Goal: Task Accomplishment & Management: Manage account settings

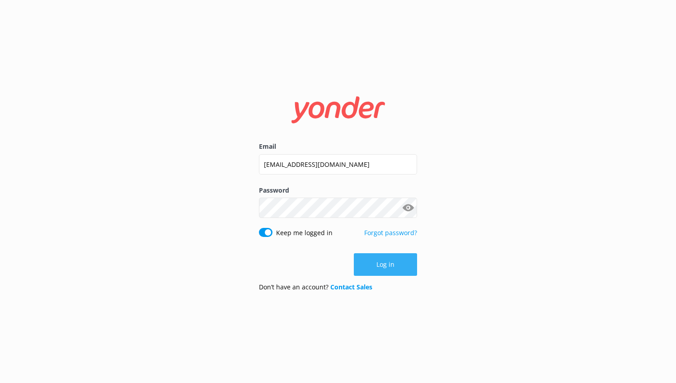
click at [384, 267] on button "Log in" at bounding box center [385, 264] width 63 height 23
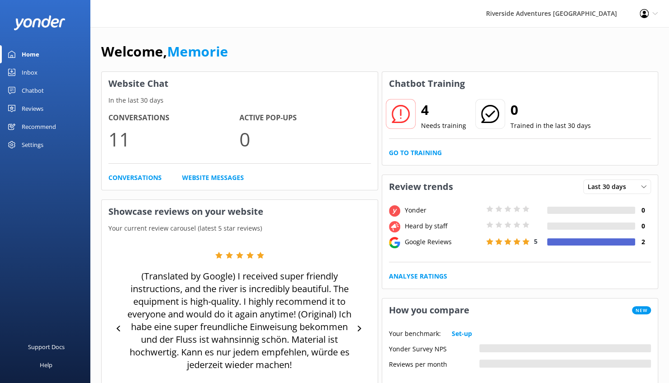
click at [400, 119] on icon at bounding box center [401, 114] width 18 height 18
click at [26, 71] on div "Inbox" at bounding box center [30, 72] width 16 height 18
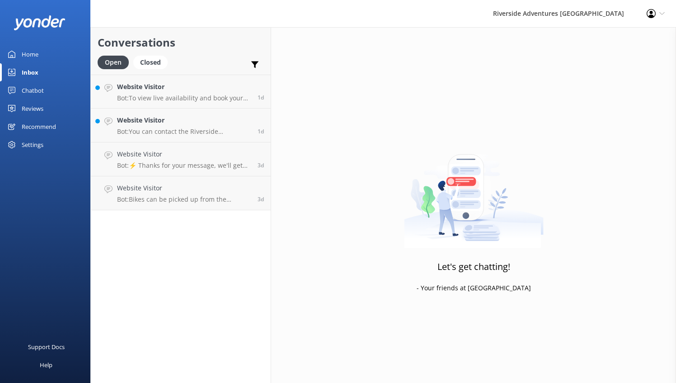
click at [34, 90] on div "Chatbot" at bounding box center [33, 90] width 22 height 18
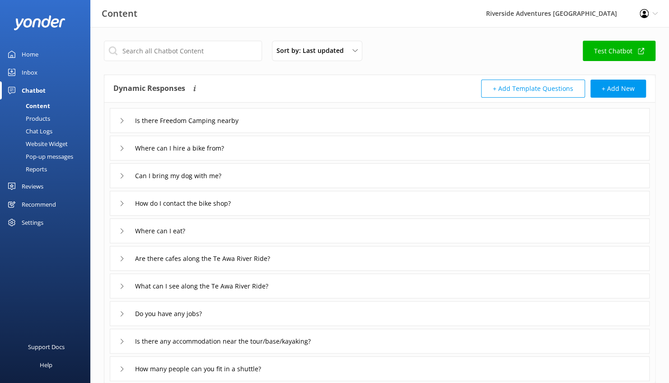
click at [33, 60] on div "Home" at bounding box center [30, 54] width 17 height 18
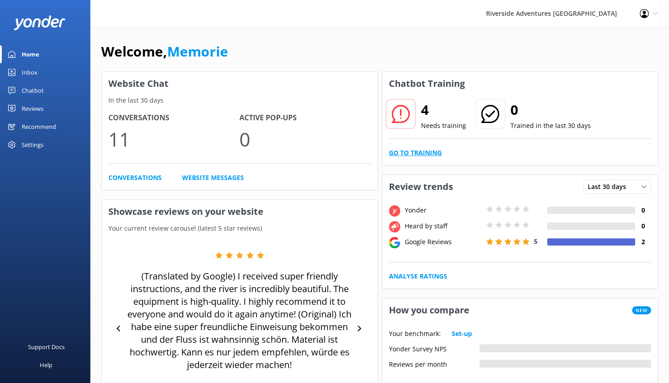
click at [429, 151] on link "Go to Training" at bounding box center [415, 153] width 53 height 10
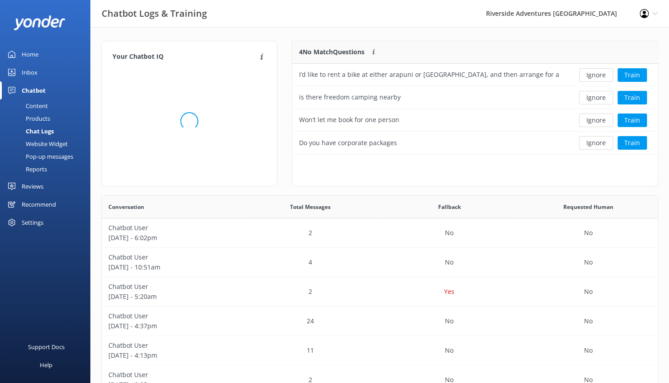
scroll to position [106, 359]
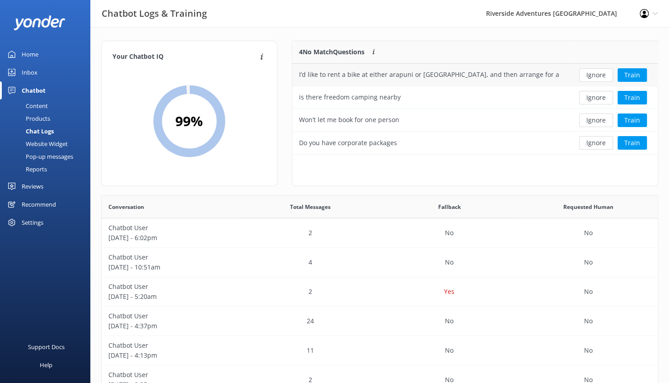
click at [522, 70] on div "I’d like to rent a bike at either arapuni or Cambridge, and then arrange for a" at bounding box center [430, 75] width 276 height 23
click at [629, 73] on button "Train" at bounding box center [632, 75] width 29 height 14
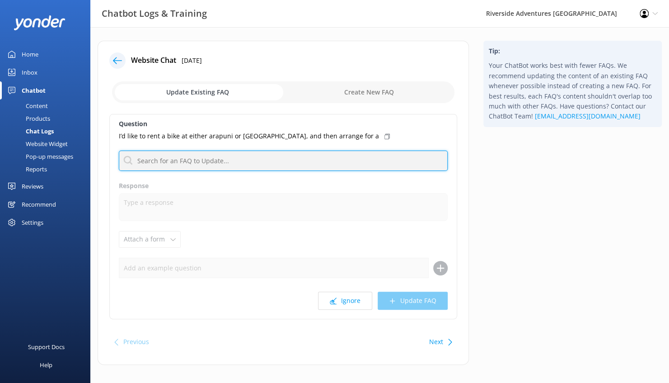
click at [254, 164] on input "text" at bounding box center [283, 161] width 329 height 20
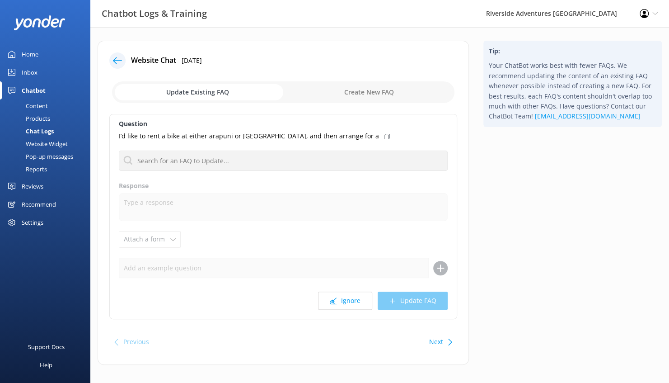
click at [303, 132] on p "I’d like to rent a bike at either arapuni or Cambridge, and then arrange for a" at bounding box center [249, 136] width 260 height 10
click at [385, 136] on use at bounding box center [387, 136] width 5 height 5
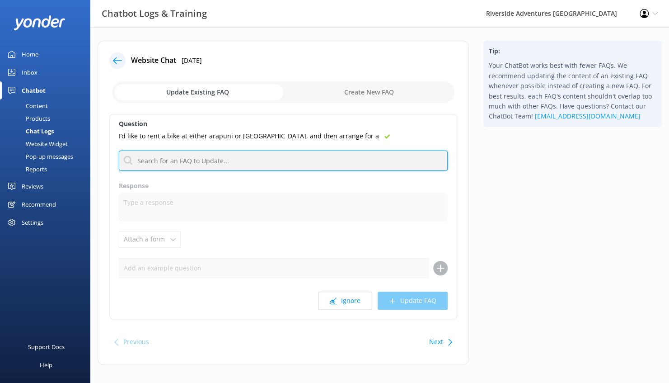
click at [277, 151] on input "text" at bounding box center [283, 161] width 329 height 20
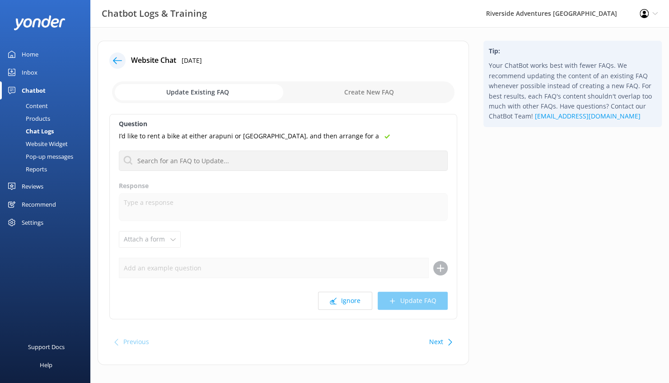
click at [272, 137] on p "I’d like to rent a bike at either arapuni or Cambridge, and then arrange for a" at bounding box center [249, 136] width 260 height 10
click at [117, 61] on icon at bounding box center [117, 60] width 9 height 9
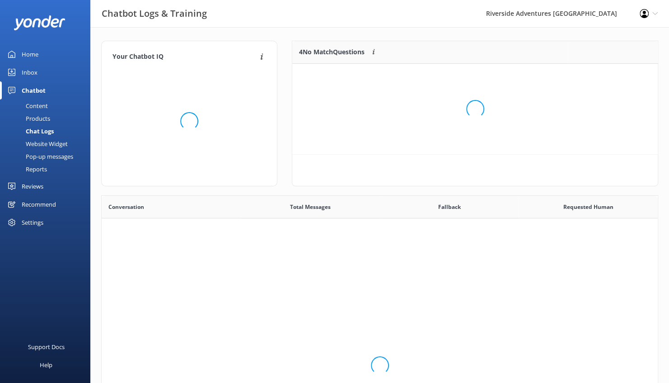
scroll to position [310, 550]
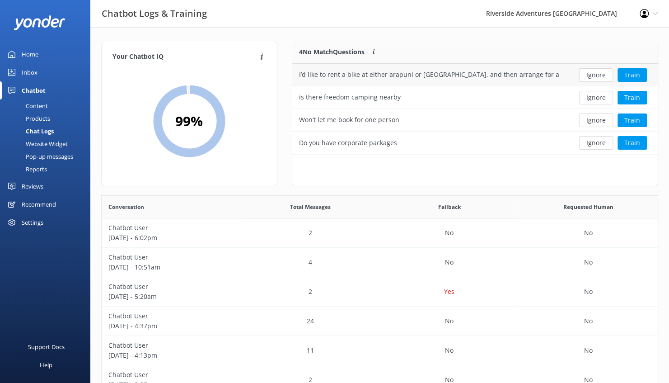
click at [416, 78] on div "I’d like to rent a bike at either arapuni or Cambridge, and then arrange for a" at bounding box center [429, 75] width 260 height 10
click at [357, 121] on div "Won’t let me book for one person" at bounding box center [349, 120] width 100 height 10
click at [453, 142] on div "Do you have corporate packages" at bounding box center [430, 143] width 276 height 23
click at [637, 99] on button "Train" at bounding box center [632, 98] width 29 height 14
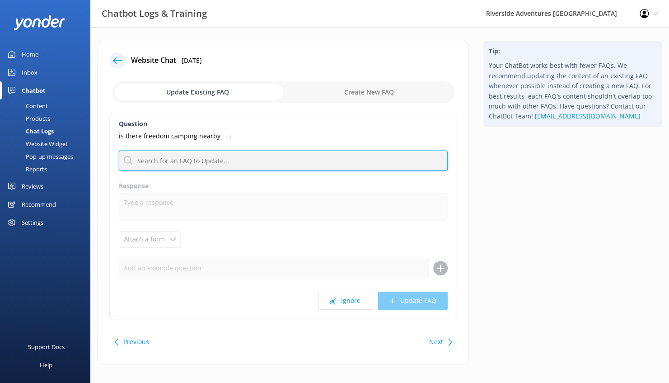
click at [300, 162] on input "text" at bounding box center [283, 161] width 329 height 20
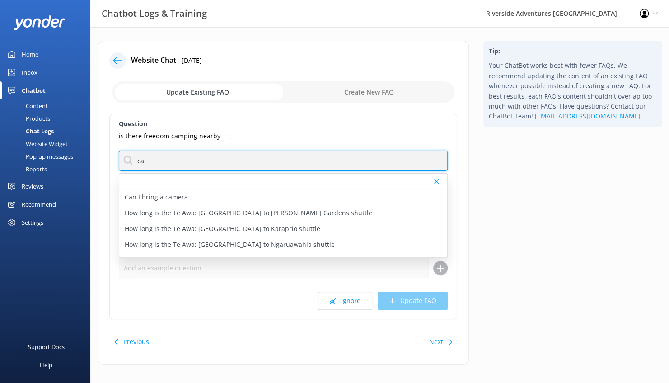
type input "c"
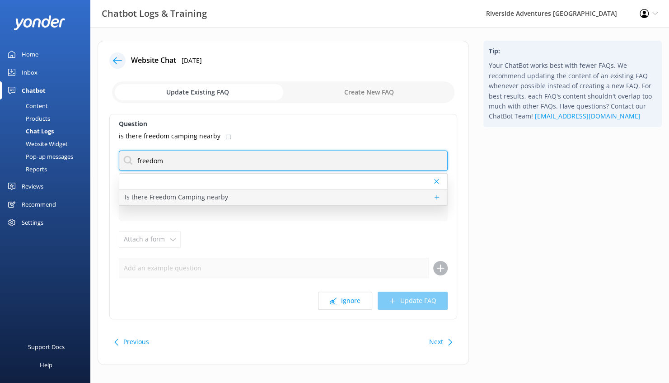
type input "freedom"
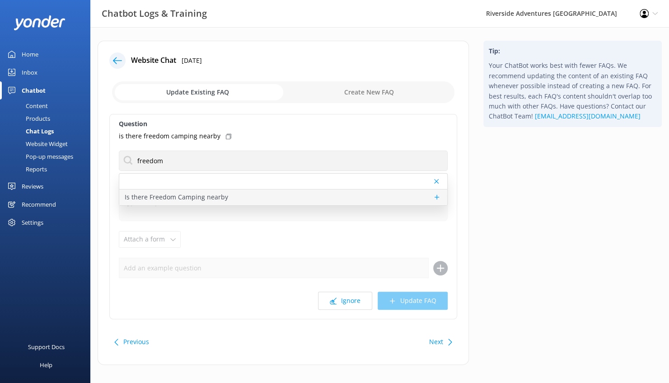
click at [245, 197] on div "Is there Freedom Camping nearby" at bounding box center [283, 197] width 328 height 16
type textarea "If you are looking for freedom camping near our kayak base on Horahora Road, th…"
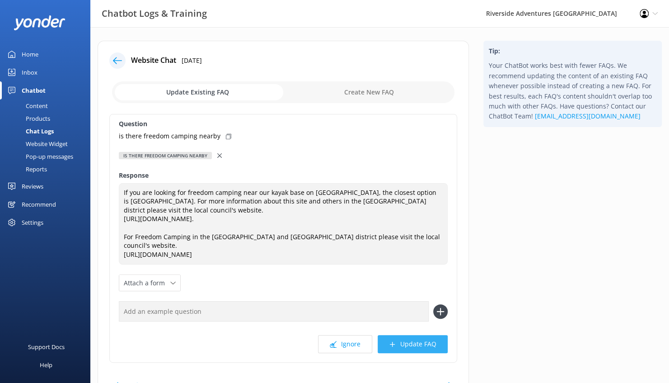
click at [432, 352] on button "Update FAQ" at bounding box center [413, 344] width 70 height 18
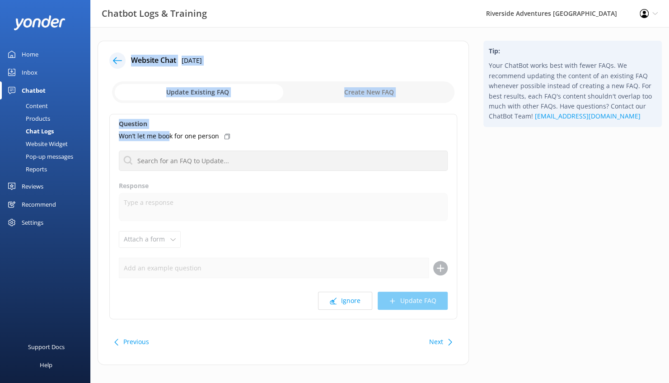
drag, startPoint x: 120, startPoint y: 61, endPoint x: 167, endPoint y: 131, distance: 84.4
click at [167, 131] on div "Website Chat 23rd Sep 2025 Update Existing FAQ Create New FAQ Question Won’t le…" at bounding box center [284, 203] width 372 height 324
drag, startPoint x: 167, startPoint y: 131, endPoint x: 259, endPoint y: 128, distance: 91.4
click at [259, 128] on label "Question" at bounding box center [283, 124] width 329 height 10
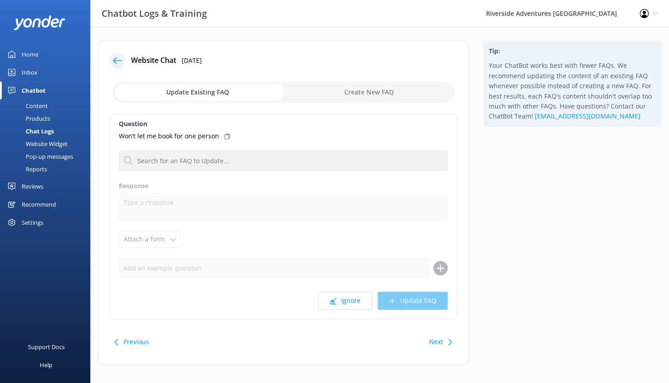
click at [255, 131] on div "Won’t let me book for one person" at bounding box center [283, 136] width 329 height 10
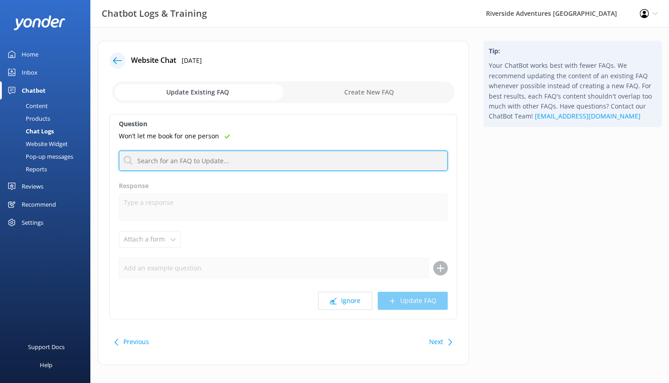
click at [239, 155] on input "text" at bounding box center [283, 161] width 329 height 20
type input "minimum"
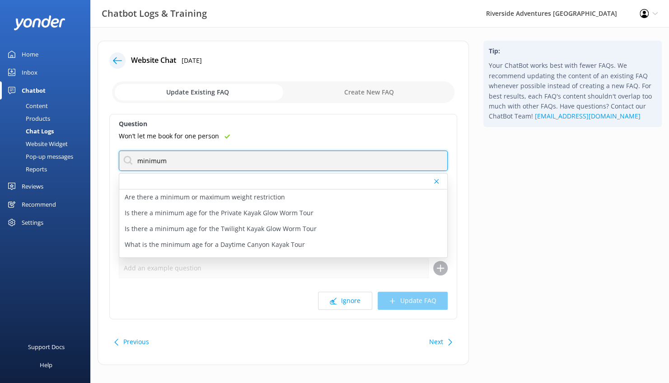
drag, startPoint x: 241, startPoint y: 163, endPoint x: 104, endPoint y: 165, distance: 137.0
click at [104, 165] on div "Website Chat 23rd Sep 2025 Update Existing FAQ Create New FAQ Question Won’t le…" at bounding box center [284, 203] width 372 height 324
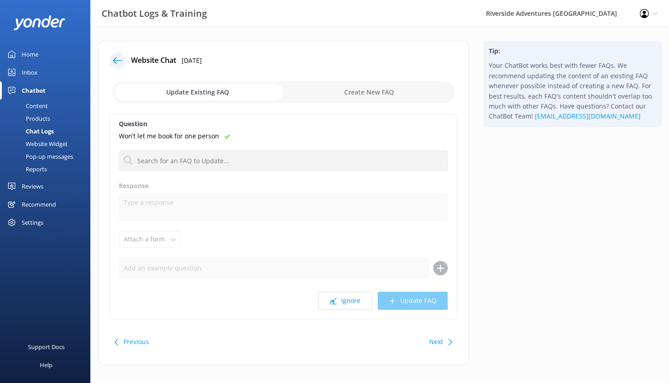
click at [368, 82] on input "checkbox" at bounding box center [283, 92] width 343 height 22
checkbox input "true"
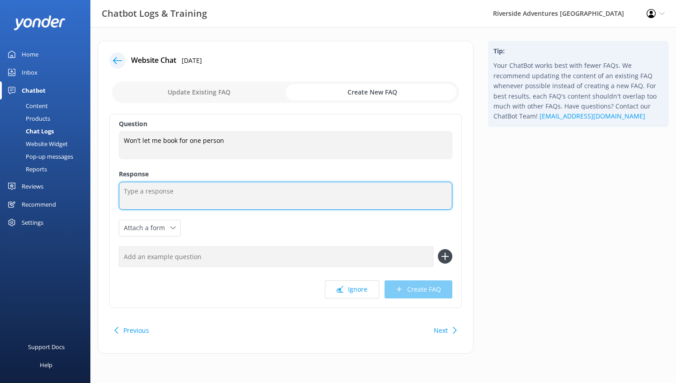
click at [177, 187] on textarea at bounding box center [286, 196] width 334 height 28
type textarea "F"
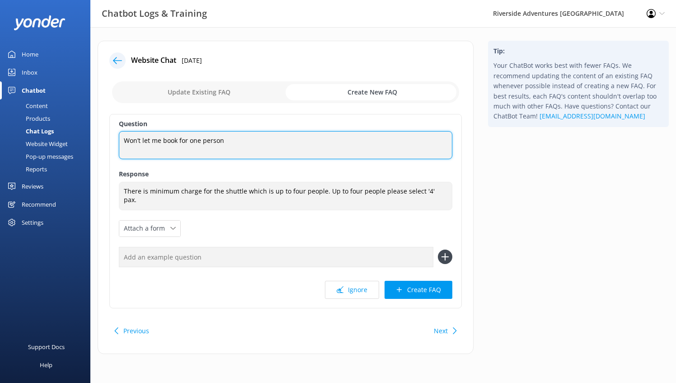
click at [214, 146] on textarea "Won’t let me book for one person" at bounding box center [286, 145] width 334 height 28
click at [232, 137] on textarea "Won’t let me book for one person" at bounding box center [286, 145] width 334 height 28
click at [186, 137] on textarea "Won’t let me book for one person" at bounding box center [286, 145] width 334 height 28
click at [225, 138] on textarea "Won’t let me book for one person" at bounding box center [286, 145] width 334 height 28
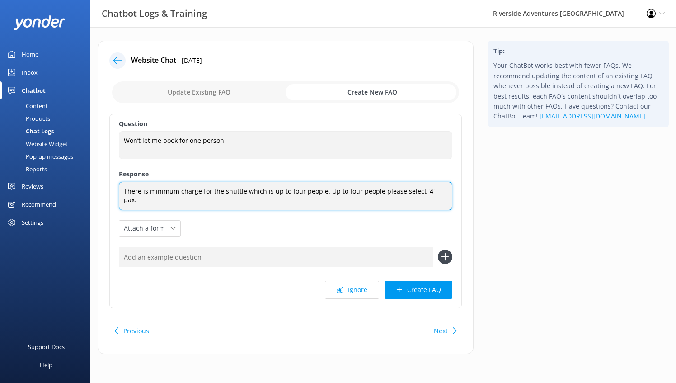
click at [230, 194] on textarea "There is minimum charge for the shuttle which is up to four people. Up to four …" at bounding box center [286, 196] width 334 height 28
click at [264, 190] on textarea "There is minimum charge for the shuttle which is up to four people. Up to four …" at bounding box center [286, 196] width 334 height 28
click at [297, 188] on textarea "There is minimum charge for the shuttle which is up to four people. Up to four …" at bounding box center [286, 196] width 334 height 28
click at [364, 189] on textarea "There is minimum charge for the shuttle which is up to four people. Up to four …" at bounding box center [286, 196] width 334 height 28
click at [325, 187] on textarea "There is minimum charge for the shuttle which is up to four people. Up to four …" at bounding box center [286, 196] width 334 height 28
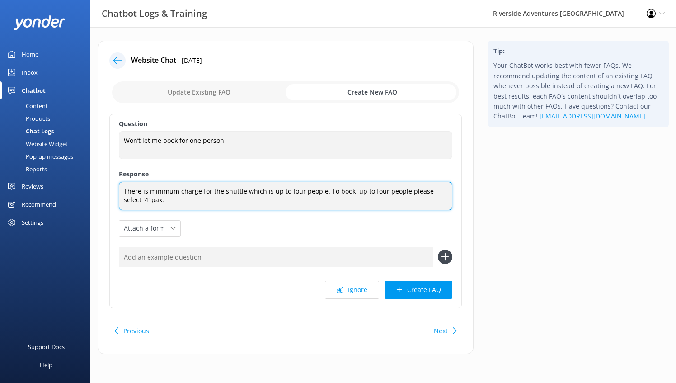
click at [157, 202] on textarea "There is minimum charge for the shuttle which is up to four people. To book up …" at bounding box center [286, 196] width 334 height 28
click at [287, 204] on textarea "There is minimum charge for the shuttle which is up to four people. To book up …" at bounding box center [286, 196] width 334 height 28
type textarea "There is minimum charge for the shuttle which is up to four people. To book up …"
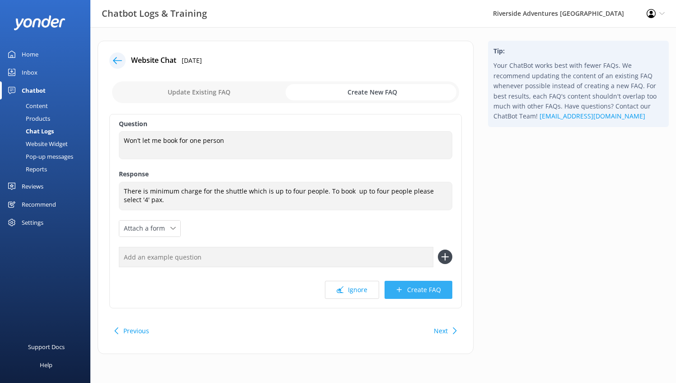
click at [418, 283] on button "Create FAQ" at bounding box center [419, 290] width 68 height 18
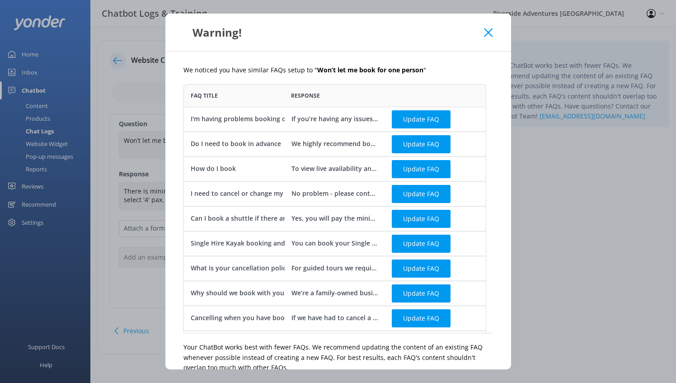
scroll to position [242, 296]
click at [419, 219] on button "Update FAQ" at bounding box center [421, 219] width 59 height 18
checkbox input "false"
type textarea "Yes, you will pay the minimum fare rate"
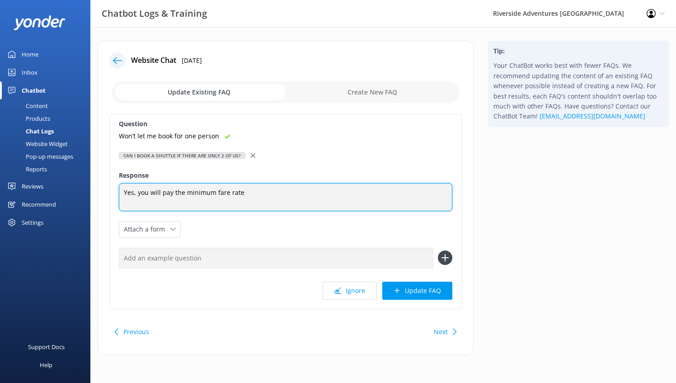
click at [214, 200] on textarea "Yes, you will pay the minimum fare rate" at bounding box center [286, 197] width 334 height 28
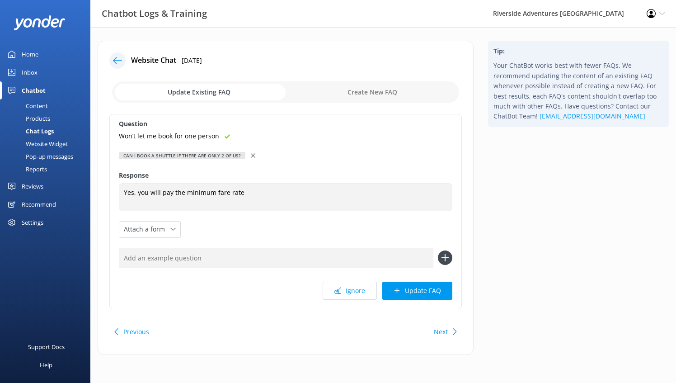
click at [225, 131] on div "Won’t let me book for one person" at bounding box center [286, 136] width 334 height 10
click at [217, 133] on p "Won’t let me book for one person" at bounding box center [169, 136] width 100 height 10
click at [216, 153] on div "Can I book a shuttle if there are only 2 of us?" at bounding box center [182, 155] width 127 height 7
click at [203, 155] on div "Can I book a shuttle if there are only 2 of us?" at bounding box center [182, 155] width 127 height 7
click at [433, 290] on button "Update FAQ" at bounding box center [417, 291] width 70 height 18
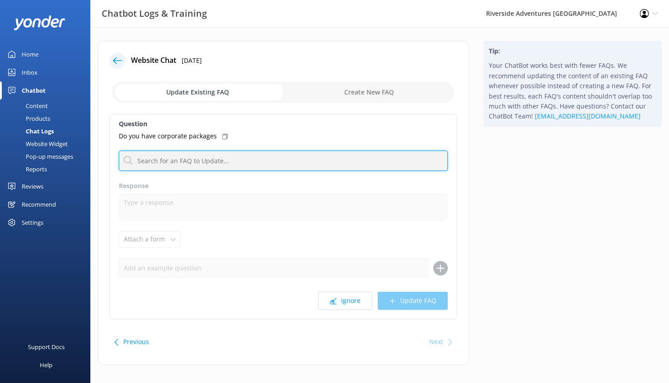
click at [265, 156] on input "text" at bounding box center [283, 161] width 329 height 20
click at [204, 151] on input "text" at bounding box center [283, 161] width 329 height 20
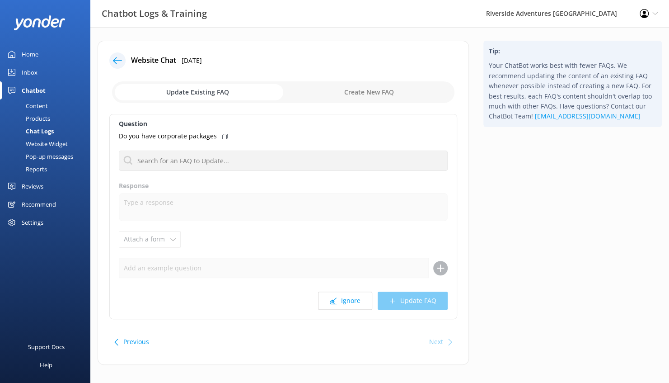
click at [200, 136] on p "Do you have corporate packages" at bounding box center [168, 136] width 98 height 10
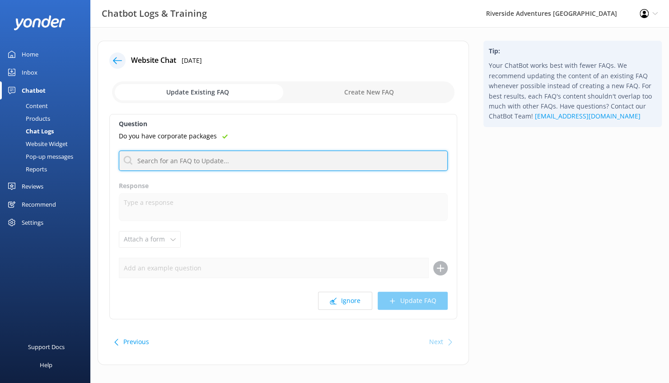
click at [208, 160] on input "text" at bounding box center [283, 161] width 329 height 20
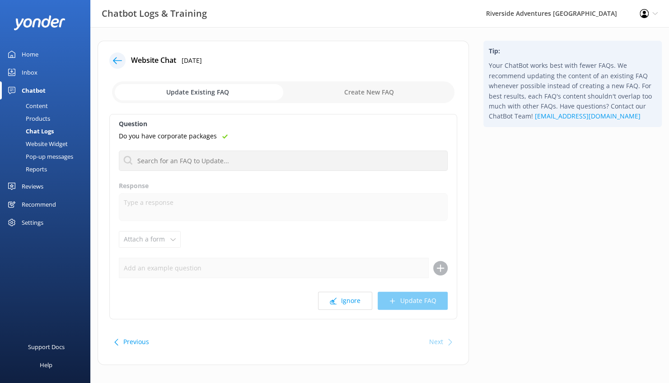
click at [349, 91] on input "checkbox" at bounding box center [283, 92] width 343 height 22
checkbox input "true"
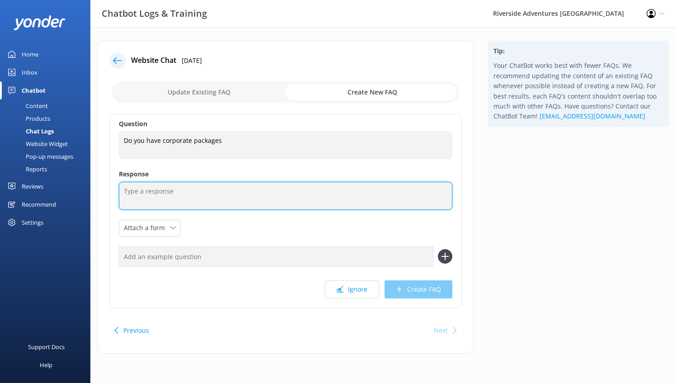
click at [193, 198] on textarea at bounding box center [286, 196] width 334 height 28
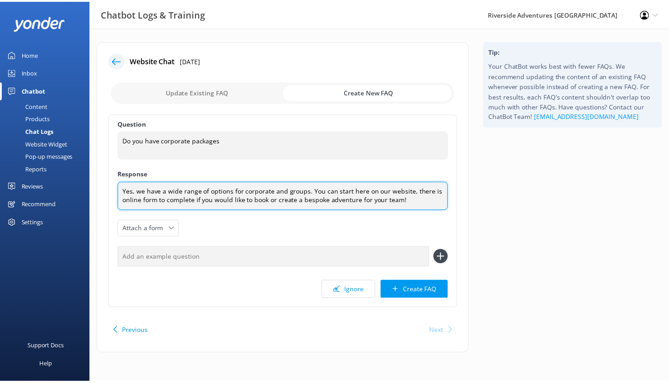
scroll to position [3, 0]
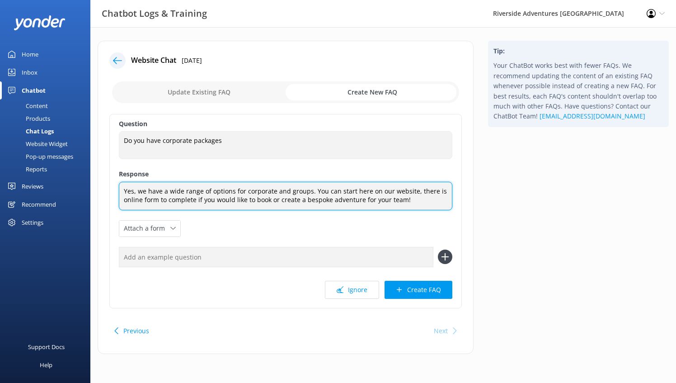
paste textarea "Do you have corporate packages"
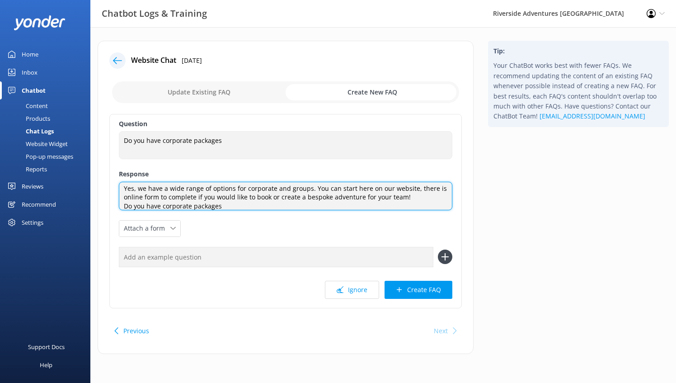
scroll to position [0, 0]
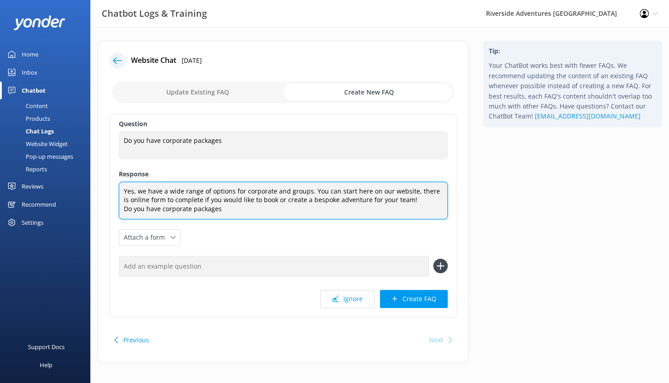
drag, startPoint x: 223, startPoint y: 210, endPoint x: 118, endPoint y: 215, distance: 105.0
click at [119, 215] on textarea "Yes, we have a wide range of options for corporate and groups. You can start he…" at bounding box center [283, 201] width 329 height 38
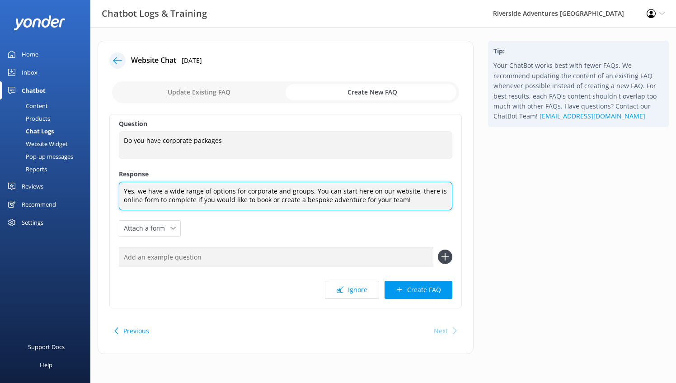
paste textarea "https://www.riversideadventures.co.nz/corporate/"
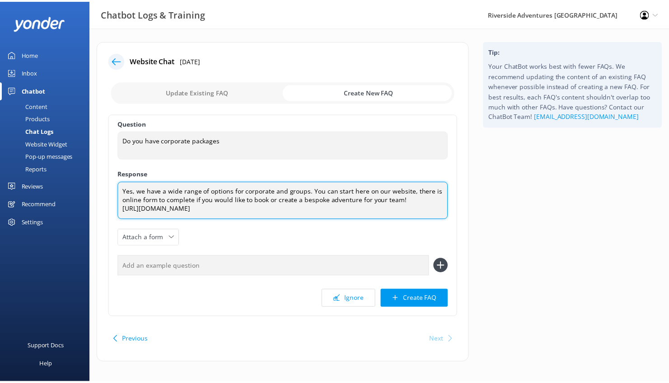
scroll to position [0, 0]
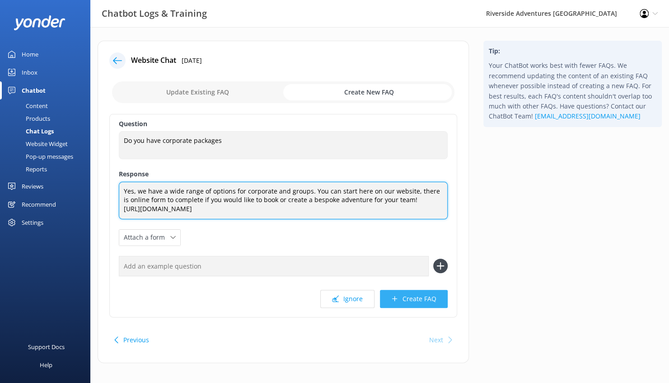
type textarea "Yes, we have a wide range of options for corporate and groups. You can start he…"
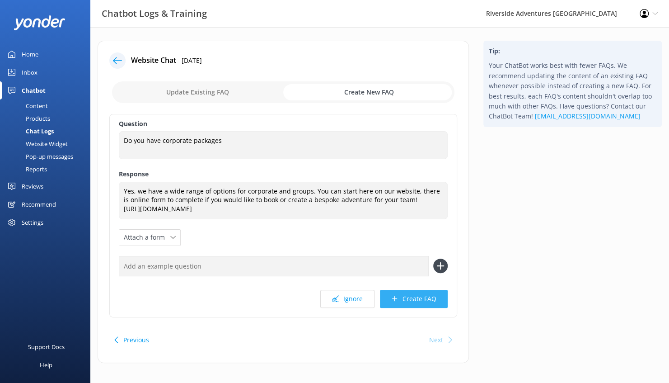
click at [408, 297] on button "Create FAQ" at bounding box center [414, 299] width 68 height 18
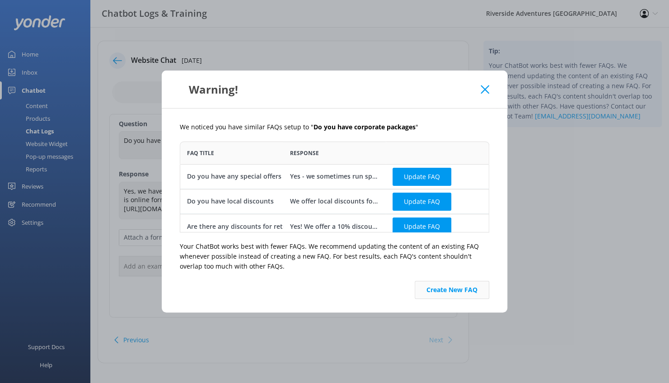
click at [464, 288] on button "Create New FAQ" at bounding box center [452, 290] width 75 height 18
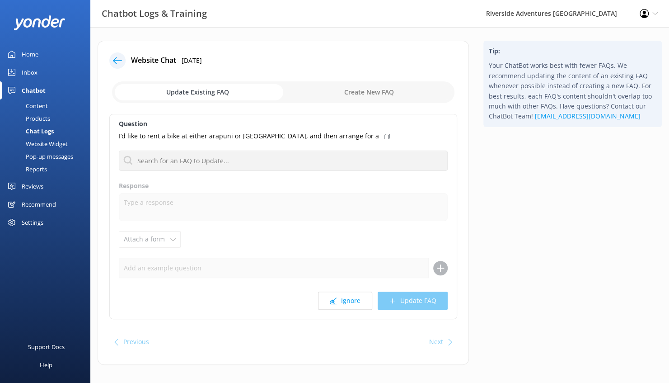
click at [140, 136] on p "I’d like to rent a bike at either arapuni or Cambridge, and then arrange for a" at bounding box center [249, 136] width 260 height 10
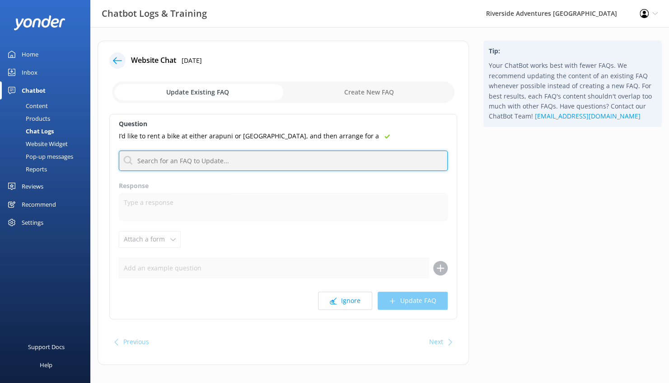
click at [154, 161] on input "text" at bounding box center [283, 161] width 329 height 20
paste input "I’d like to rent a bike at either arapuni or Cambridge, and then arrange for a"
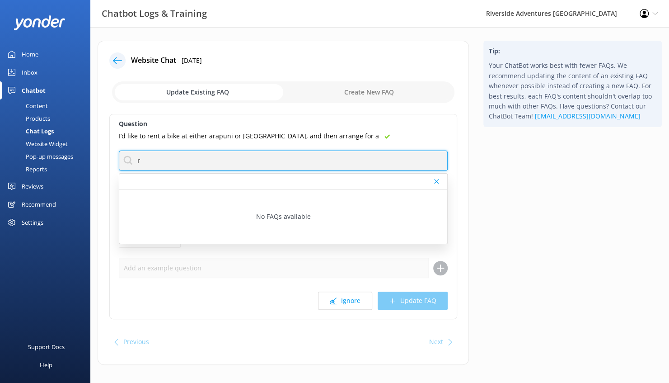
type input "I"
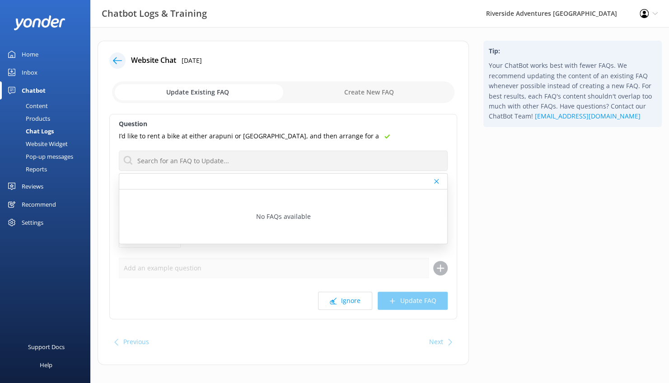
click at [480, 224] on div "Tip: Your ChatBot works best with fewer FAQs. We recommend updating the content…" at bounding box center [572, 207] width 193 height 333
click at [115, 58] on icon at bounding box center [117, 60] width 9 height 9
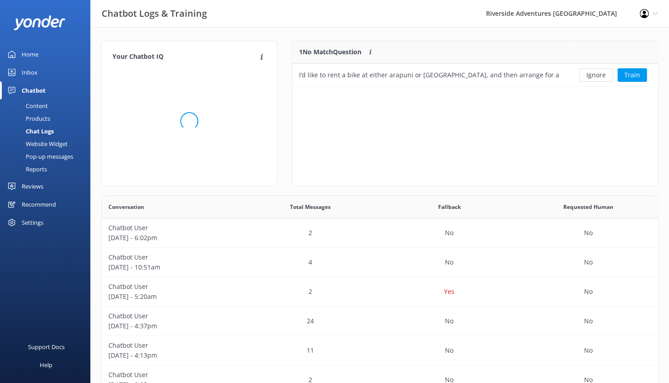
scroll to position [38, 359]
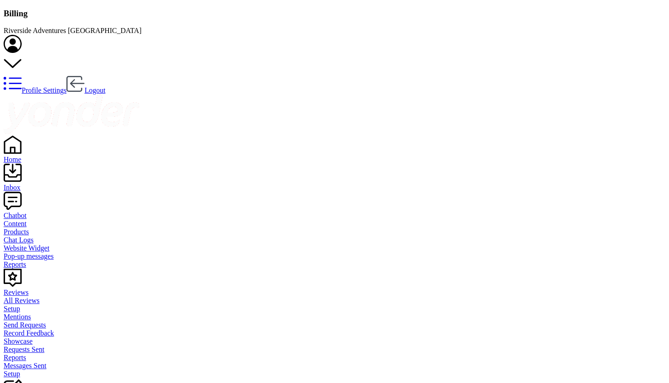
drag, startPoint x: 669, startPoint y: 58, endPoint x: 676, endPoint y: 123, distance: 65.9
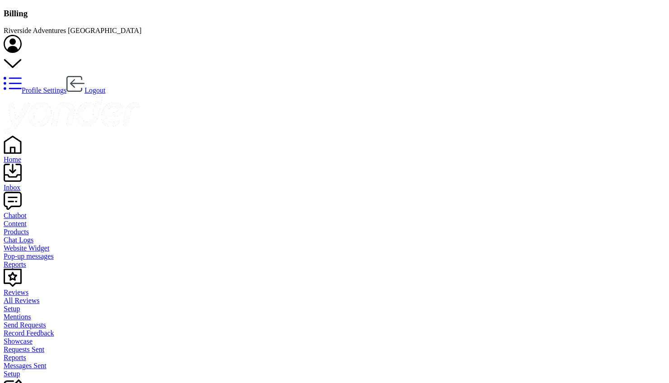
drag, startPoint x: 676, startPoint y: 123, endPoint x: 609, endPoint y: 142, distance: 69.5
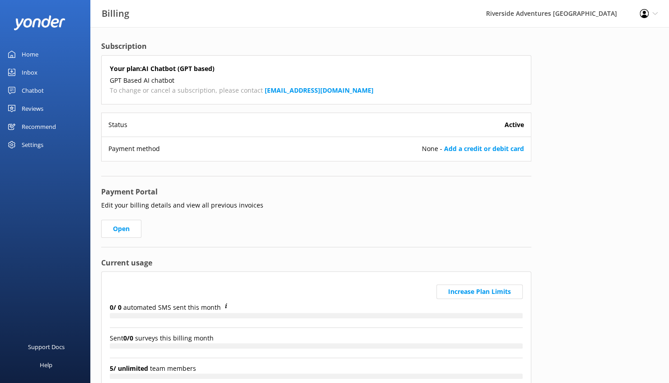
click at [491, 153] on span "None - Add a credit or debit card" at bounding box center [473, 149] width 102 height 10
click at [491, 150] on link "Add a credit or debit card" at bounding box center [484, 148] width 80 height 9
click at [119, 231] on link "Open" at bounding box center [121, 229] width 40 height 18
click at [127, 233] on link "Open" at bounding box center [121, 229] width 40 height 18
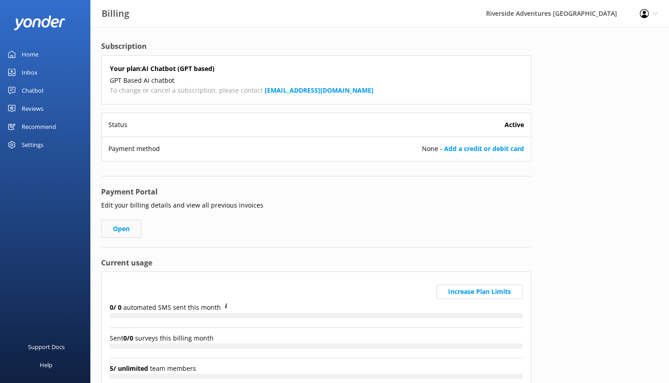
click at [127, 233] on link "Open" at bounding box center [121, 229] width 40 height 18
click at [33, 144] on div "Settings" at bounding box center [33, 145] width 22 height 18
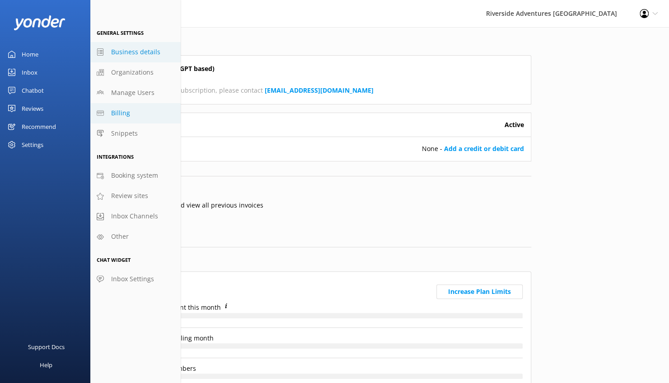
click at [135, 51] on span "Business details" at bounding box center [135, 52] width 49 height 10
select select "Pacific/Auckland"
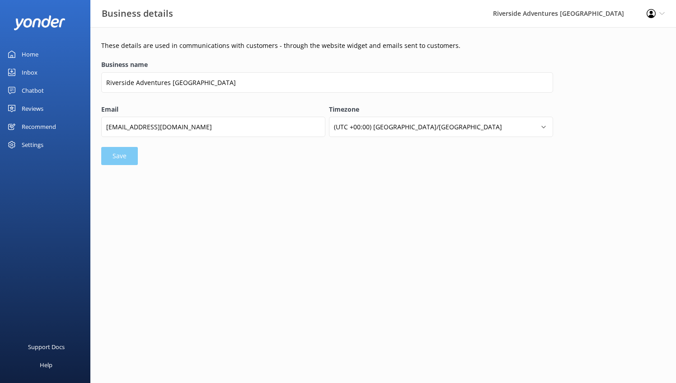
click at [655, 9] on div "Profile Settings Logout" at bounding box center [655, 13] width 41 height 27
click at [475, 243] on html "Business details Riverside Adventures Waikato Profile Settings Logout Home Inbo…" at bounding box center [338, 191] width 676 height 383
click at [39, 146] on div "Settings" at bounding box center [33, 145] width 22 height 18
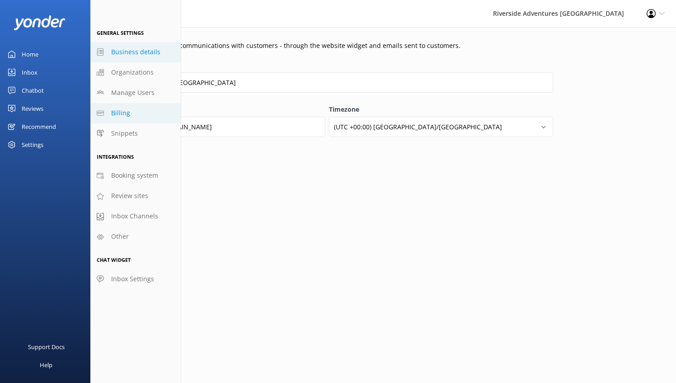
click at [123, 108] on span "Billing" at bounding box center [120, 113] width 19 height 10
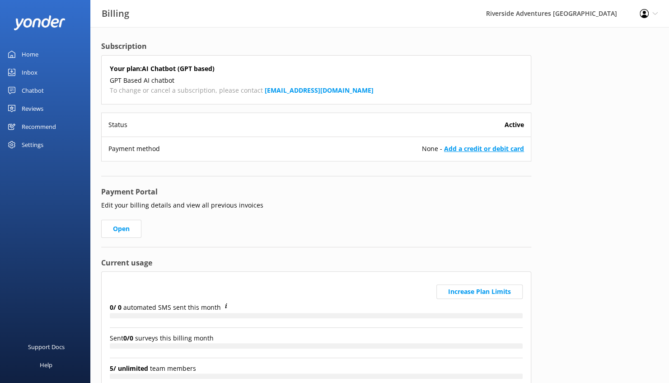
click at [490, 146] on link "Add a credit or debit card" at bounding box center [484, 148] width 80 height 9
click at [659, 14] on div "Profile Settings Logout" at bounding box center [649, 13] width 41 height 27
click at [636, 35] on link "Profile Settings" at bounding box center [624, 39] width 90 height 23
